Goal: Transaction & Acquisition: Purchase product/service

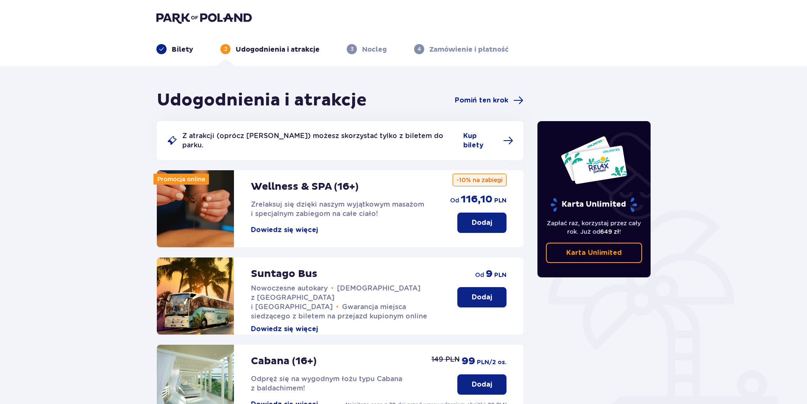
click at [302, 225] on button "Dowiedz się więcej" at bounding box center [284, 229] width 67 height 9
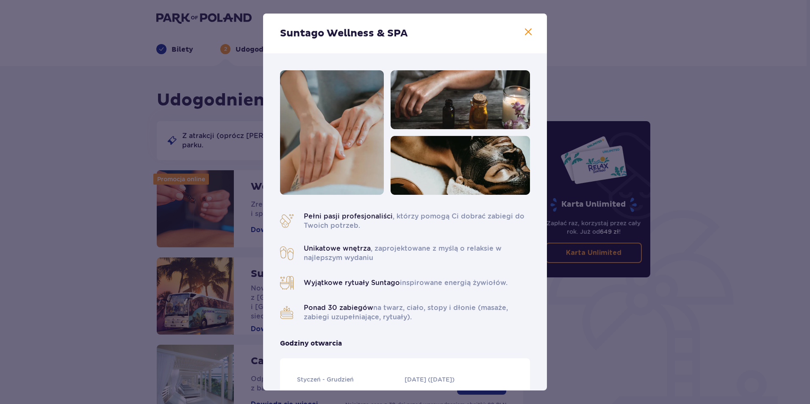
click at [526, 34] on span at bounding box center [528, 32] width 10 height 10
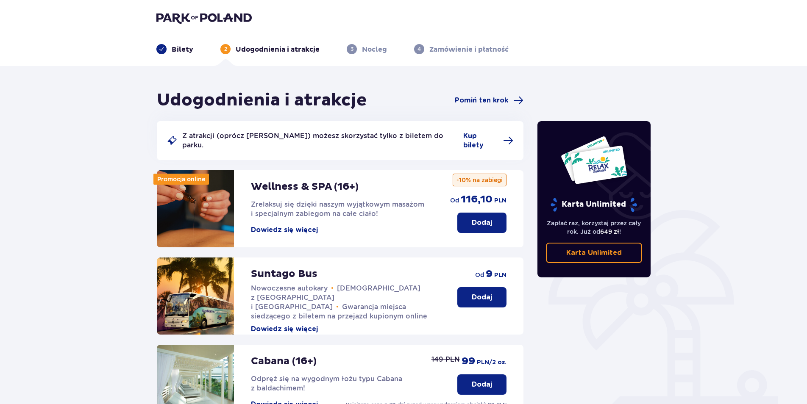
click at [487, 218] on p "Dodaj" at bounding box center [482, 222] width 20 height 9
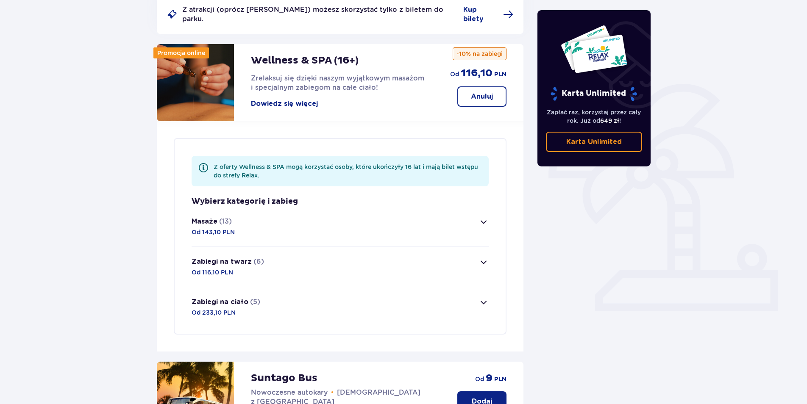
scroll to position [119, 0]
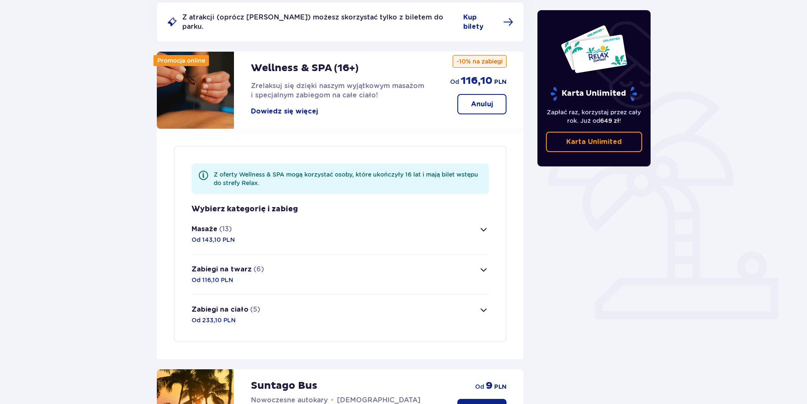
click at [479, 226] on span "button" at bounding box center [483, 230] width 10 height 10
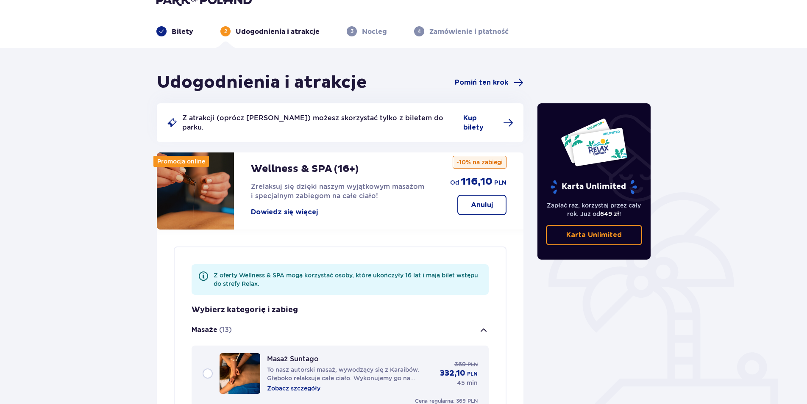
scroll to position [0, 0]
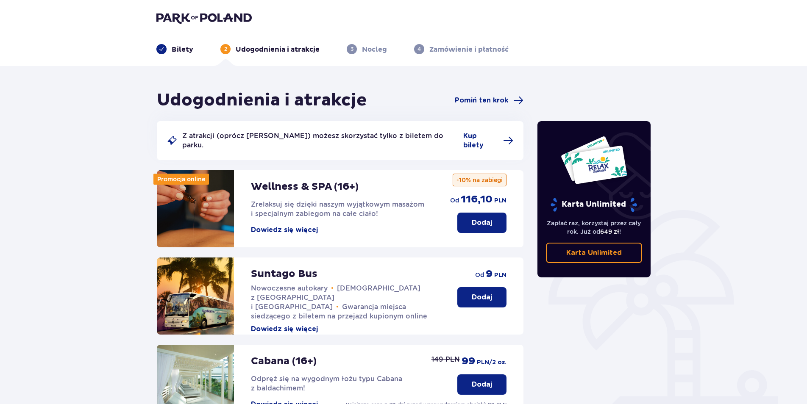
click at [163, 44] on span at bounding box center [161, 49] width 10 height 10
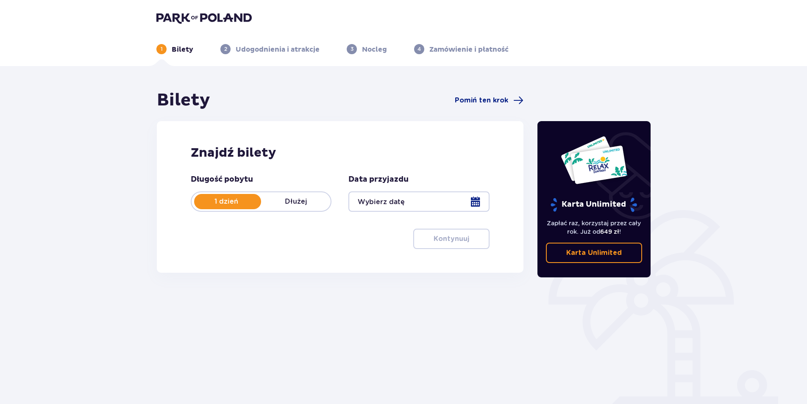
scroll to position [31, 0]
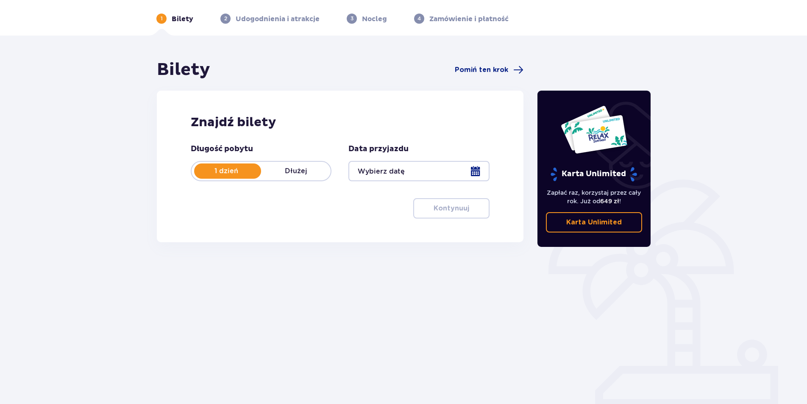
click at [464, 178] on div at bounding box center [418, 171] width 141 height 20
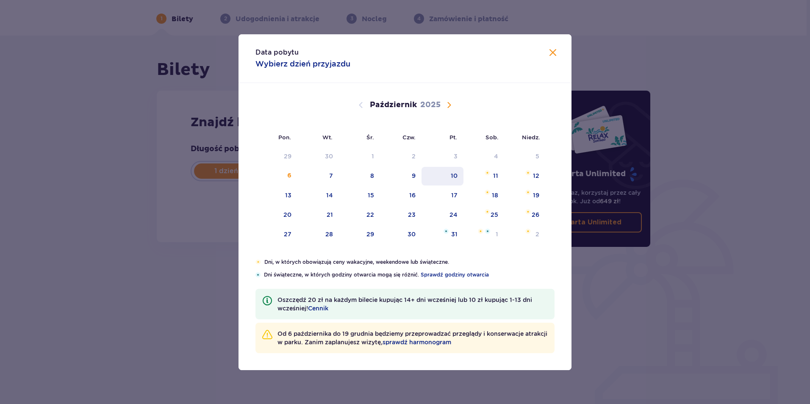
click at [447, 180] on div "10" at bounding box center [443, 176] width 42 height 19
type input "10.10.25"
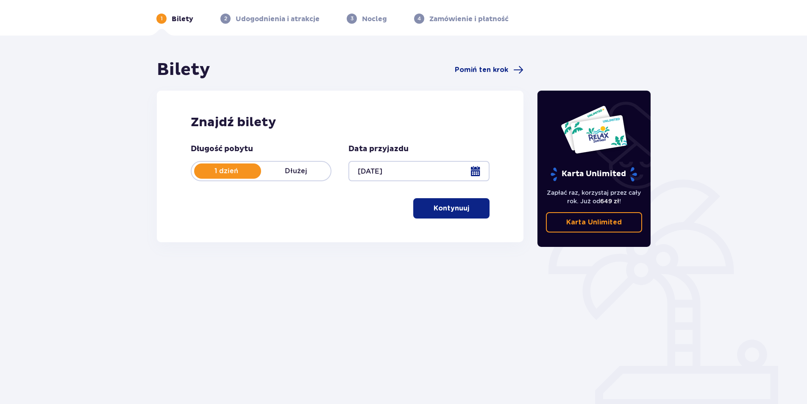
click at [474, 208] on span "button" at bounding box center [471, 208] width 10 height 10
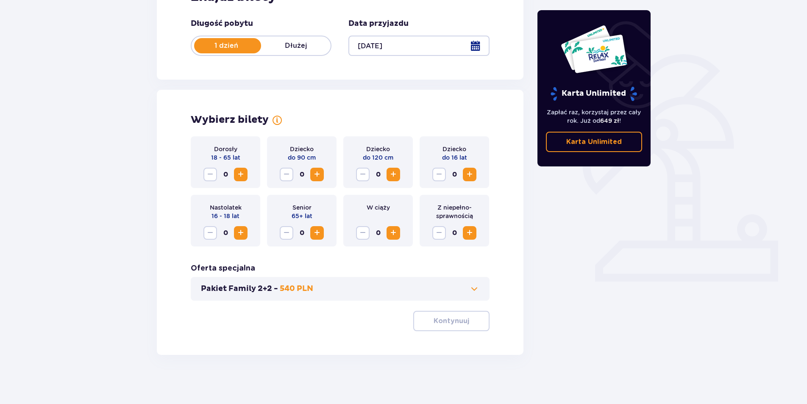
scroll to position [158, 0]
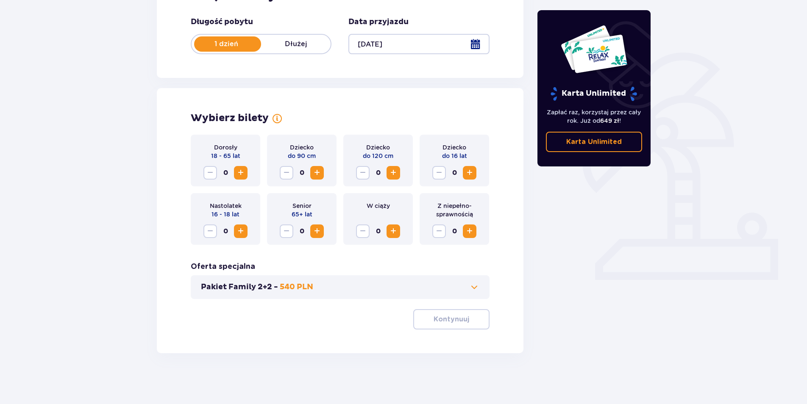
click at [242, 174] on span "Zwiększ" at bounding box center [241, 173] width 10 height 10
click at [238, 178] on span "Zwiększ" at bounding box center [241, 173] width 10 height 10
click at [455, 309] on div "Dorosły 18 - 65 lat 2 Dziecko do 90 cm 0 Dziecko do 120 cm 0 Dziecko do 16 lat …" at bounding box center [340, 232] width 299 height 195
click at [457, 319] on p "Kontynuuj" at bounding box center [451, 319] width 36 height 9
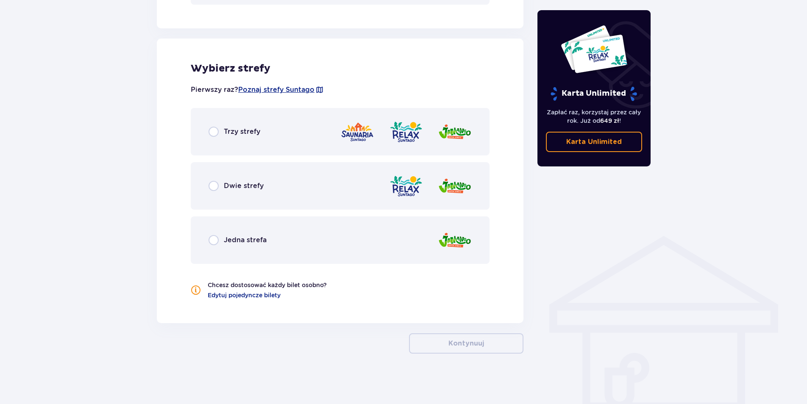
scroll to position [452, 0]
click at [218, 128] on input "radio" at bounding box center [213, 131] width 10 height 10
radio input "true"
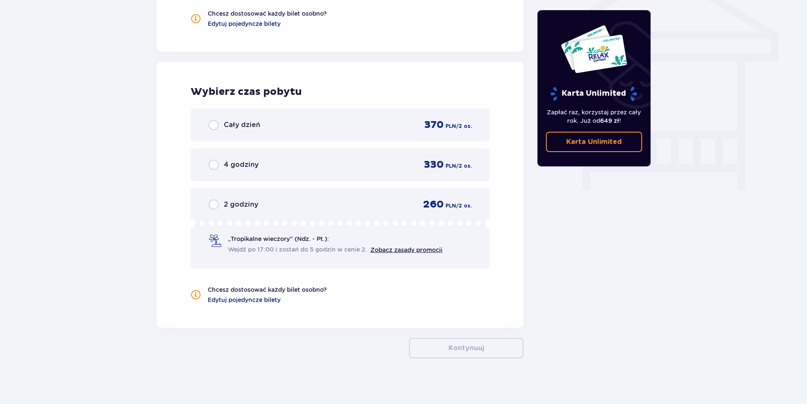
scroll to position [729, 0]
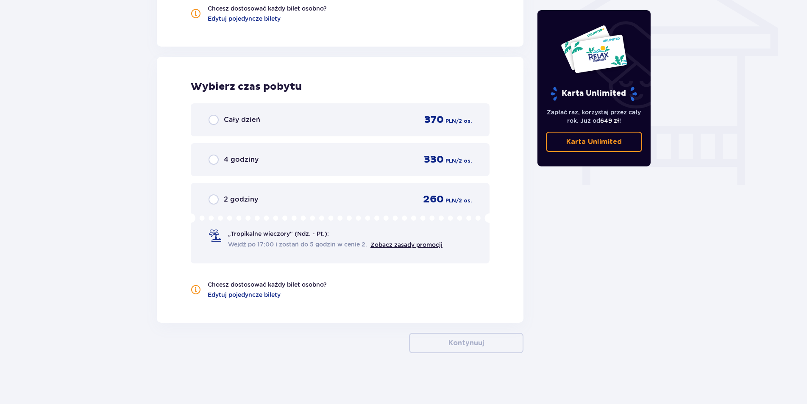
click at [216, 118] on input "radio" at bounding box center [213, 120] width 10 height 10
radio input "true"
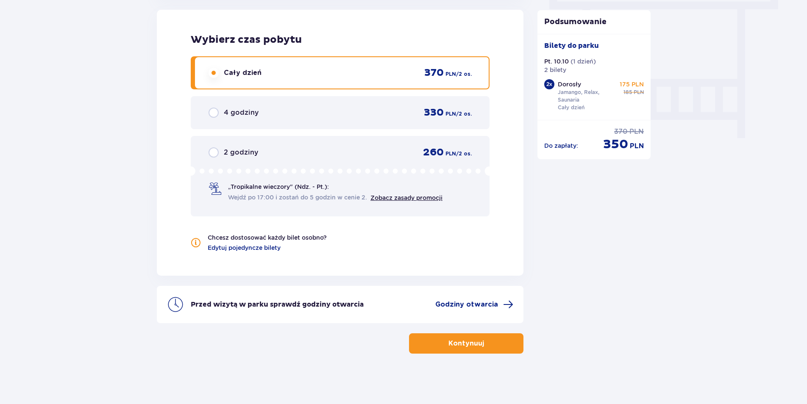
scroll to position [776, 0]
click at [488, 348] on span "button" at bounding box center [485, 343] width 10 height 10
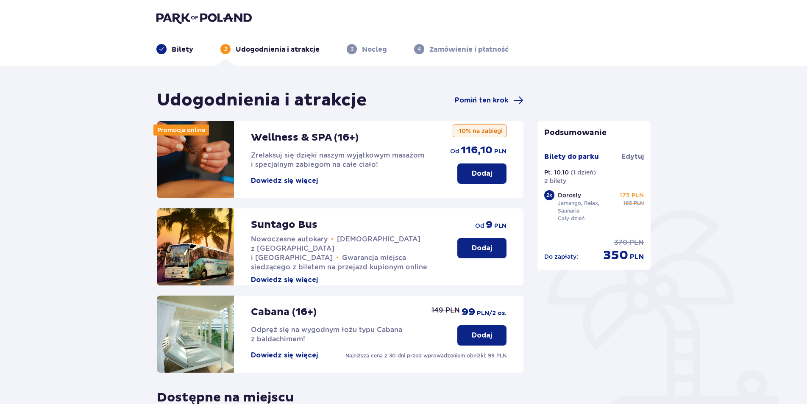
click at [485, 167] on button "Dodaj" at bounding box center [481, 174] width 49 height 20
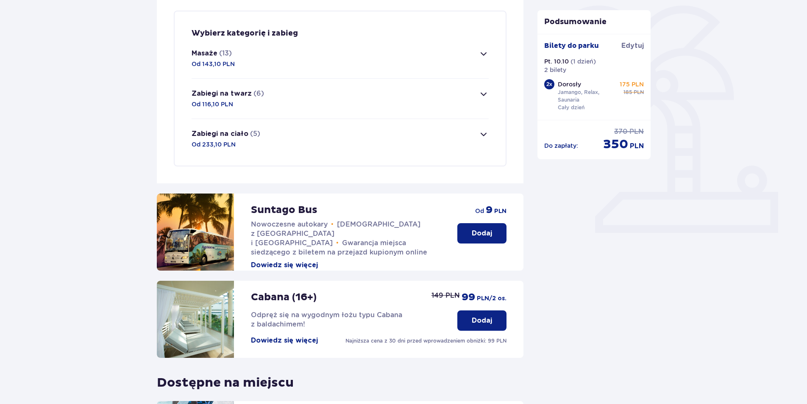
scroll to position [205, 0]
click at [325, 58] on button "Masaże (13) Od 143,10 PLN" at bounding box center [339, 58] width 297 height 40
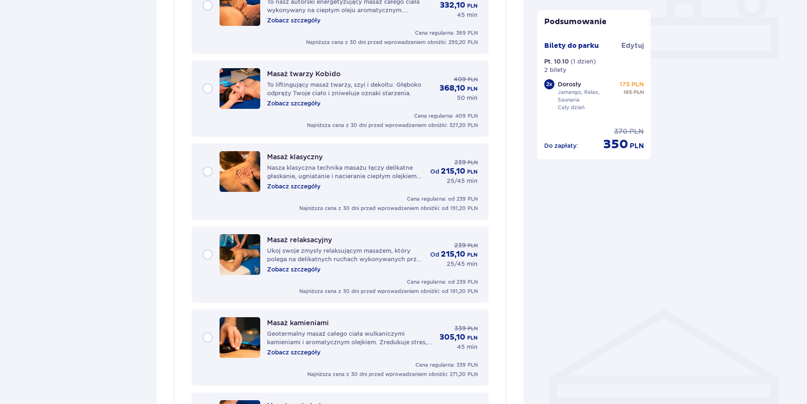
scroll to position [413, 0]
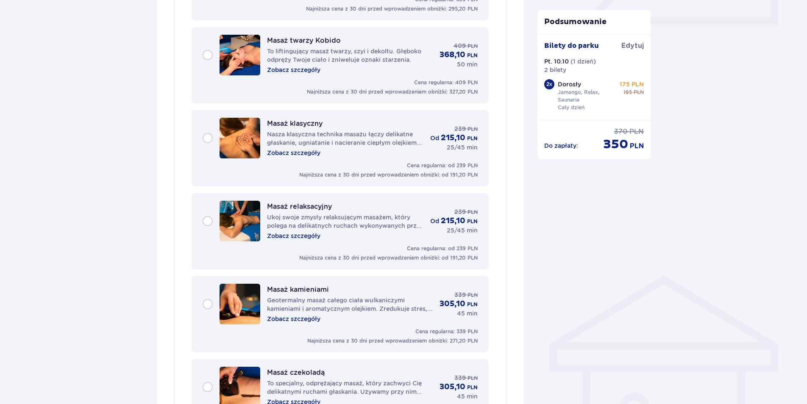
drag, startPoint x: 324, startPoint y: 59, endPoint x: 653, endPoint y: 292, distance: 403.3
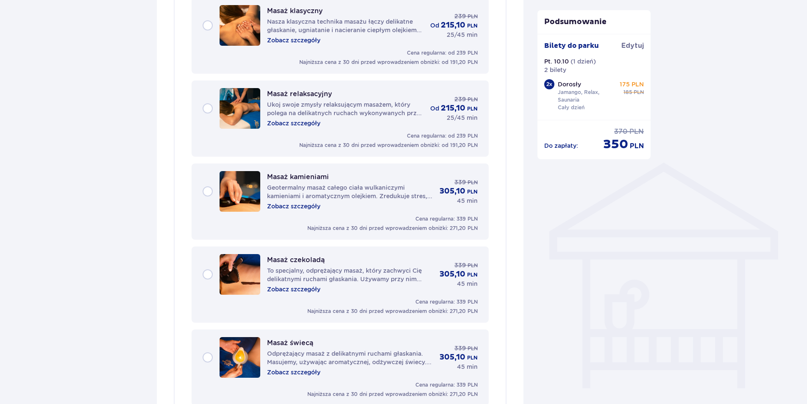
scroll to position [540, 0]
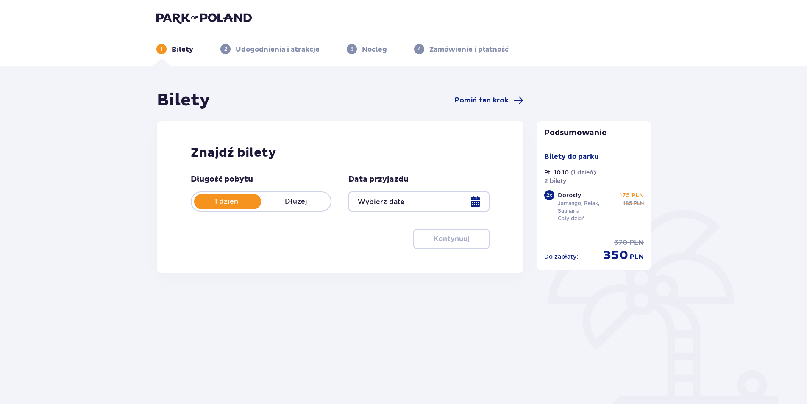
type input "10.10.25"
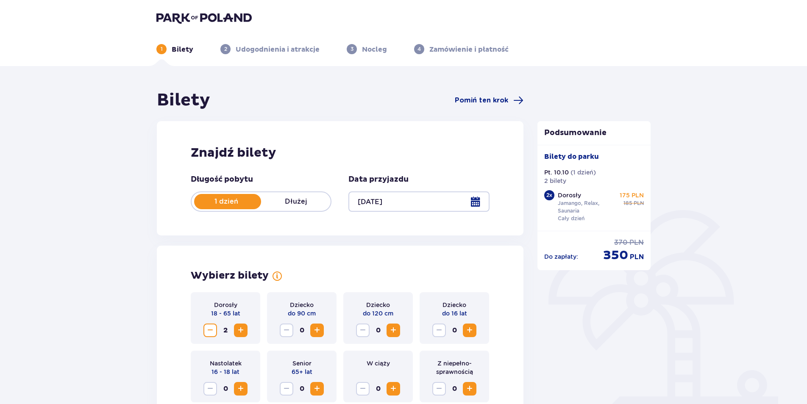
click at [211, 334] on span "Zmniejsz" at bounding box center [210, 330] width 10 height 10
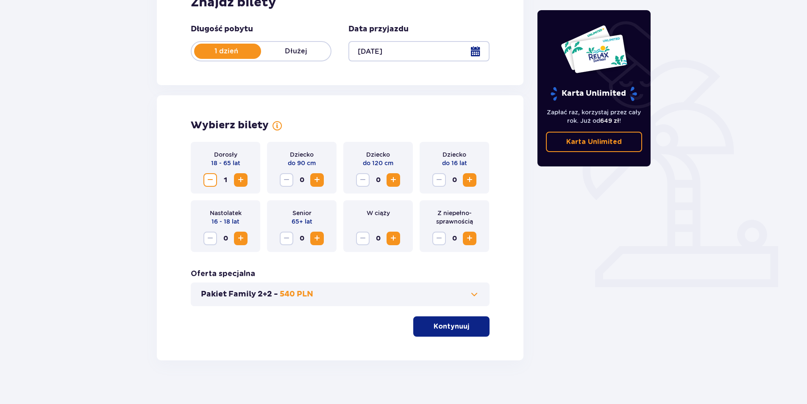
scroll to position [158, 0]
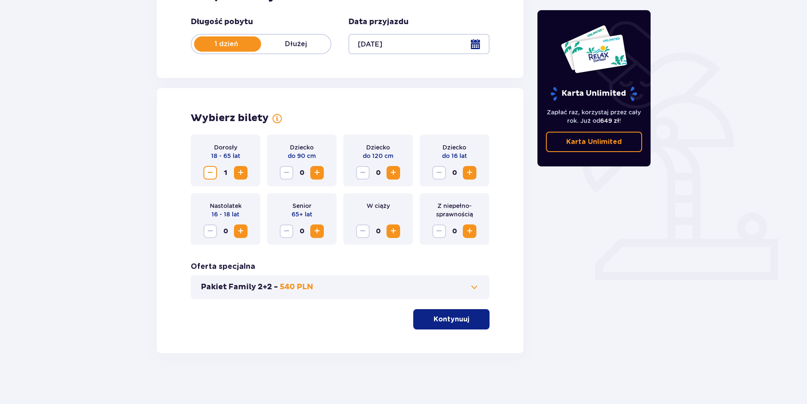
click at [482, 318] on button "Kontynuuj" at bounding box center [451, 319] width 76 height 20
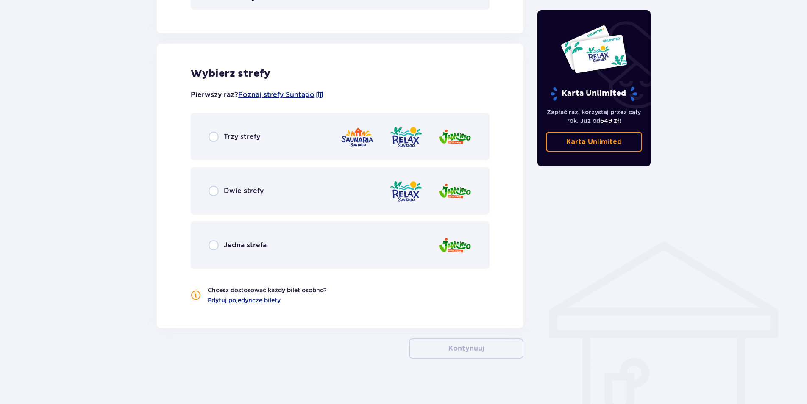
scroll to position [452, 0]
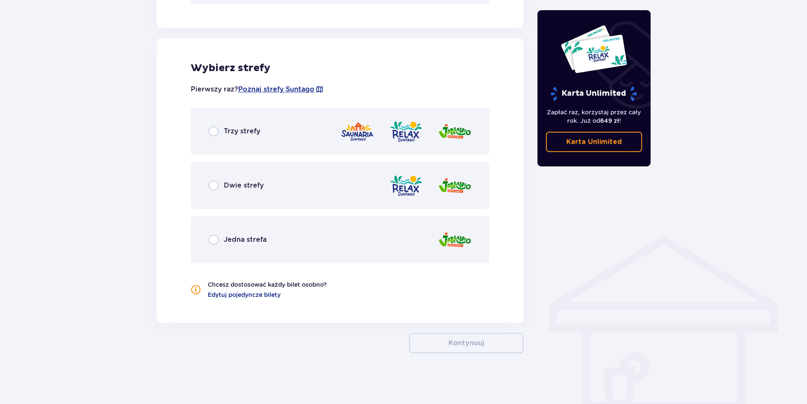
click at [209, 131] on input "radio" at bounding box center [213, 131] width 10 height 10
radio input "true"
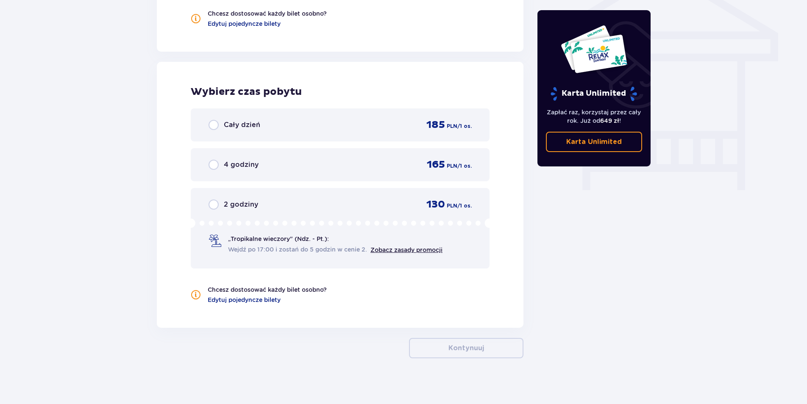
scroll to position [729, 0]
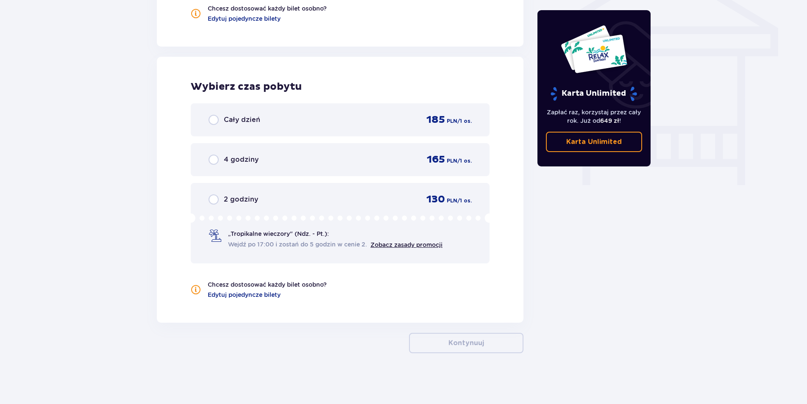
click at [224, 125] on span "Cały dzień" at bounding box center [242, 119] width 36 height 9
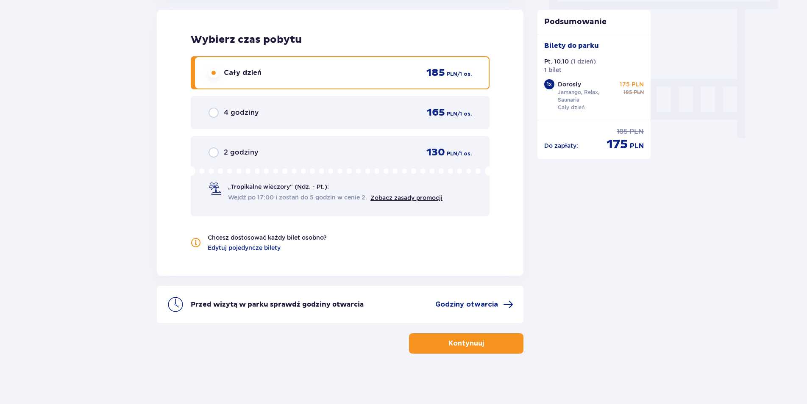
scroll to position [776, 0]
click at [460, 344] on p "Kontynuuj" at bounding box center [466, 342] width 36 height 9
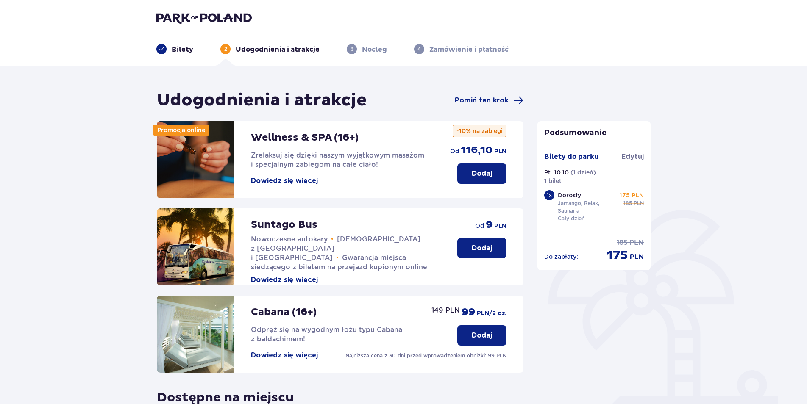
click at [483, 172] on p "Dodaj" at bounding box center [482, 173] width 20 height 9
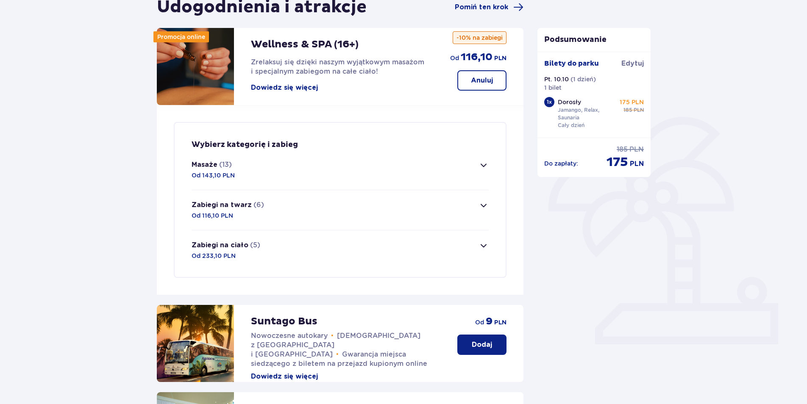
scroll to position [78, 0]
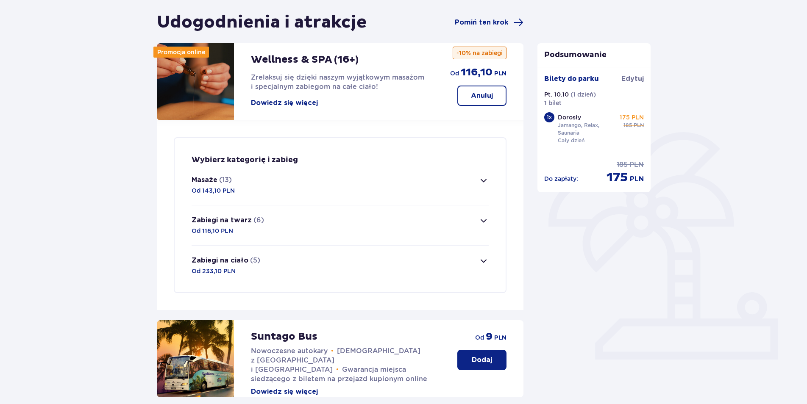
click at [323, 195] on button "Masaże (13) Od 143,10 PLN" at bounding box center [339, 185] width 297 height 40
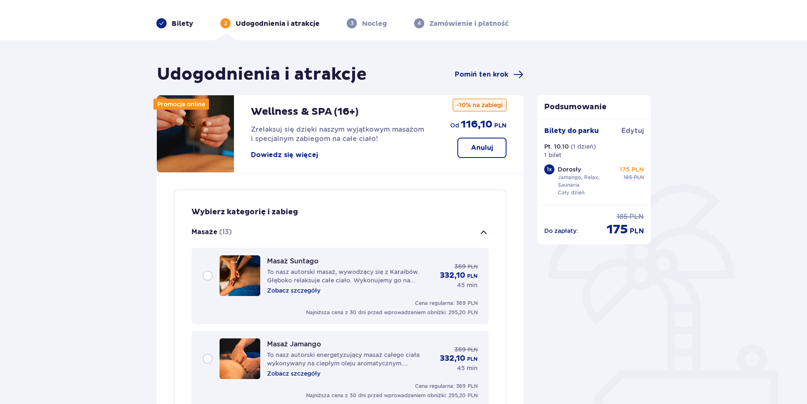
scroll to position [0, 0]
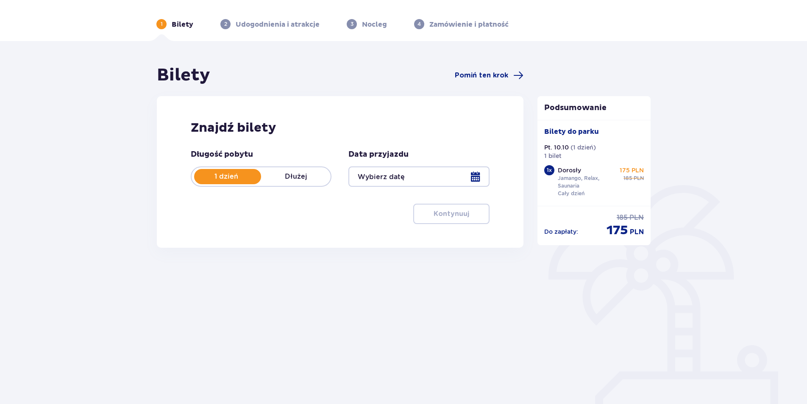
type input "10.10.25"
